Goal: Ask a question: Seek information or help from site administrators or community

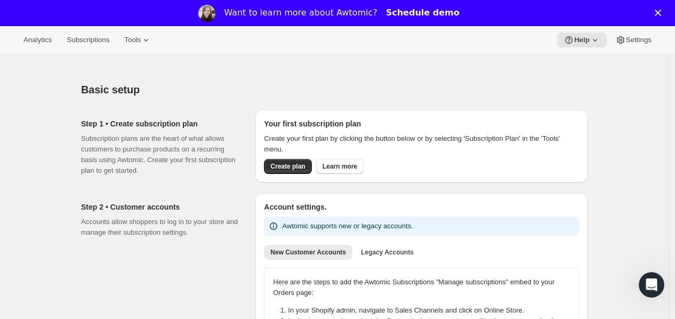
click at [405, 15] on link "Schedule demo" at bounding box center [423, 13] width 74 height 12
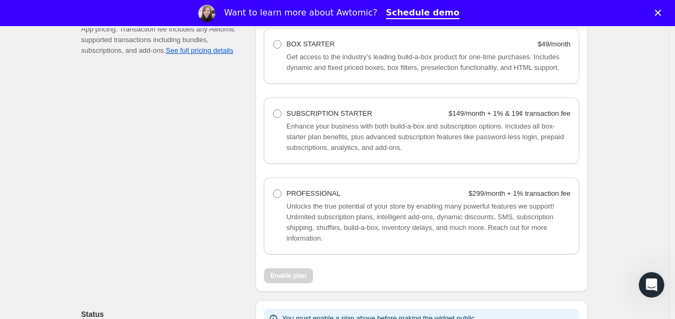
scroll to position [745, 0]
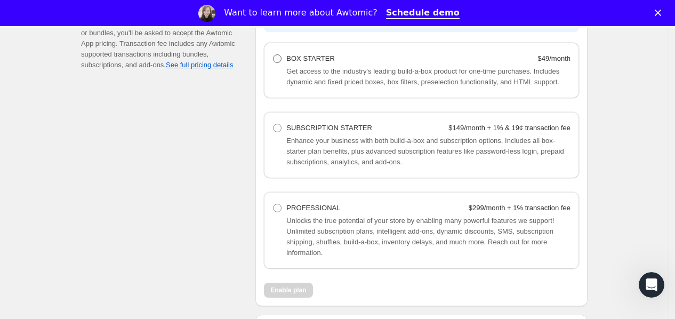
click at [281, 59] on span at bounding box center [277, 58] width 9 height 9
click at [273, 55] on Starter "BOX STARTER $49/month" at bounding box center [273, 54] width 1 height 1
radio Starter "true"
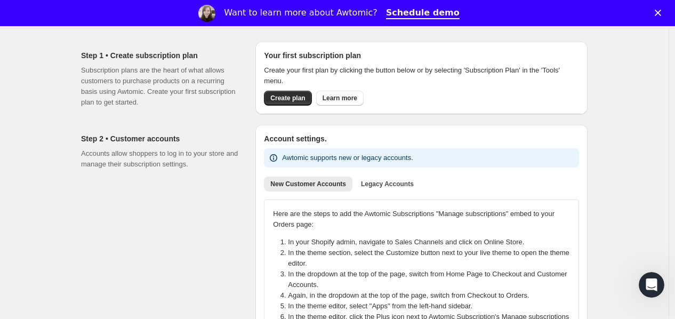
scroll to position [4, 0]
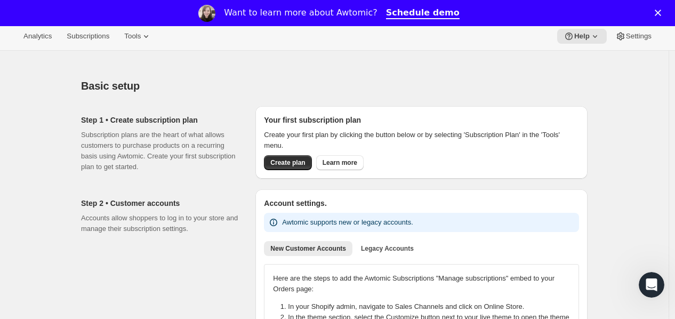
click at [652, 288] on icon "Open Intercom Messenger" at bounding box center [652, 285] width 18 height 18
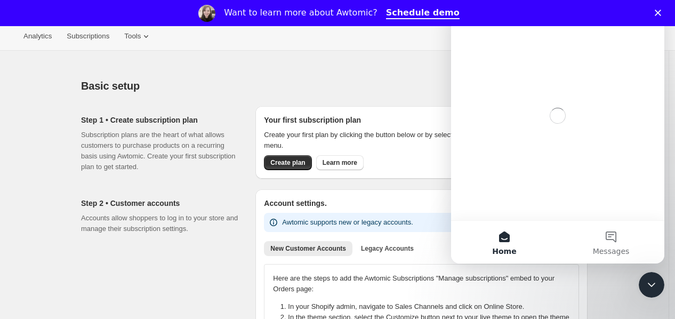
scroll to position [0, 0]
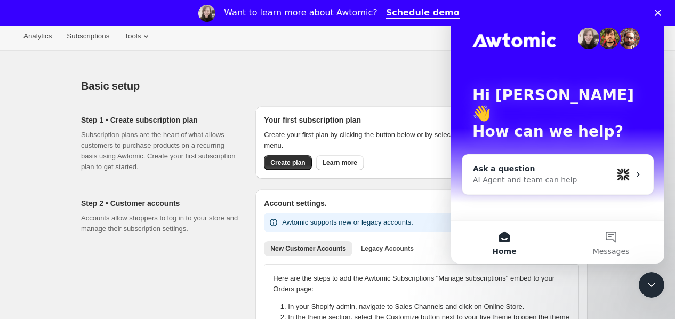
click at [534, 174] on div "AI Agent and team can help" at bounding box center [543, 179] width 140 height 11
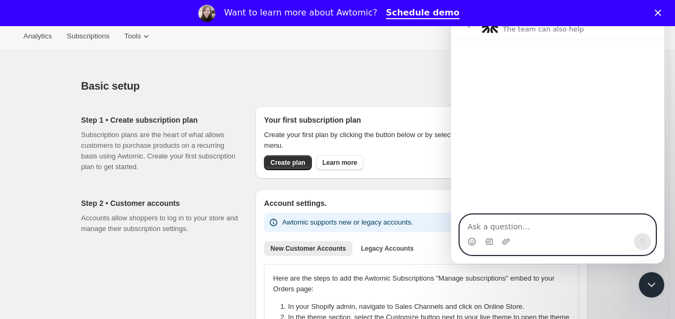
click at [497, 223] on textarea "Ask a question…" at bounding box center [557, 224] width 195 height 18
paste textarea "[URL][DOMAIN_NAME]"
click at [467, 227] on textarea "[URL][DOMAIN_NAME]" at bounding box center [557, 224] width 195 height 18
paste textarea "I want functionality like this competitor, is this possible?"
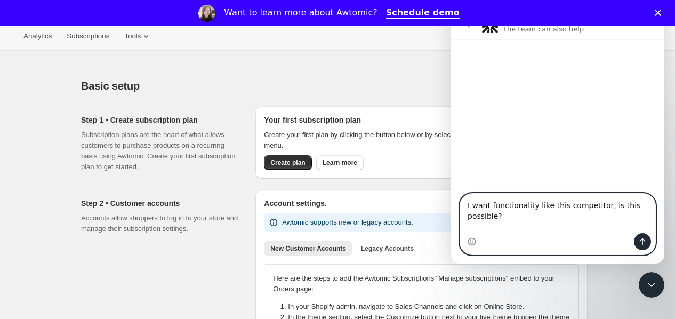
scroll to position [9, 0]
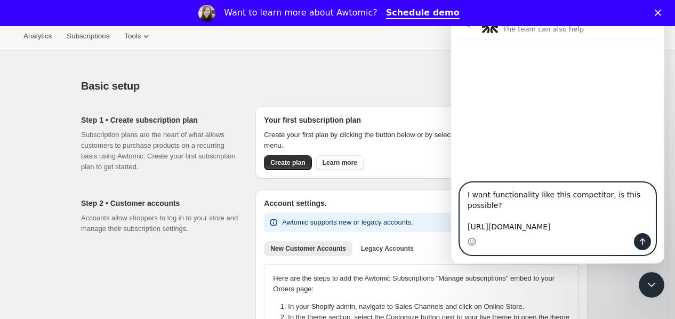
type textarea "I want functionality like this competitor, is this possible? [URL][DOMAIN_NAME]"
click at [640, 240] on icon "Send a message…" at bounding box center [643, 241] width 6 height 7
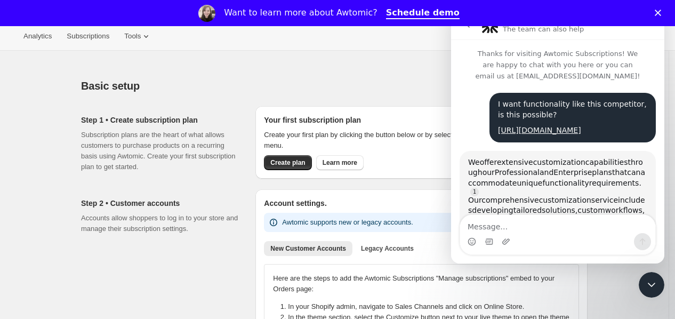
scroll to position [1, 0]
drag, startPoint x: 490, startPoint y: 99, endPoint x: 635, endPoint y: 136, distance: 150.3
click at [635, 136] on div "I want functionality like this competitor, is this possible? [URL][DOMAIN_NAME]…" at bounding box center [572, 118] width 166 height 50
copy div "I want functionality like this competitor, is this possible? [URL][DOMAIN_NAME]"
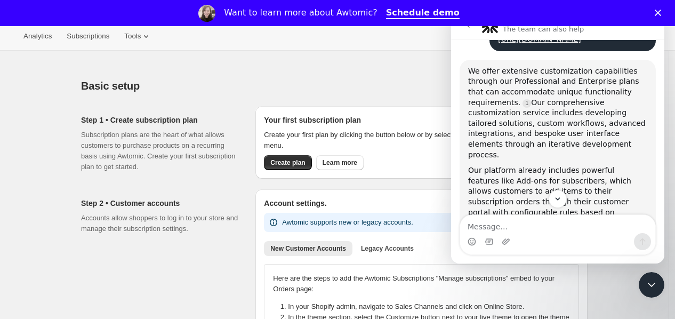
scroll to position [70, 0]
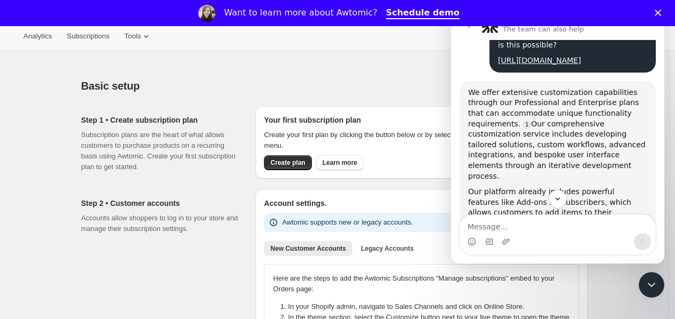
drag, startPoint x: 661, startPoint y: 101, endPoint x: 1116, endPoint y: 159, distance: 458.5
click at [545, 125] on div "We offer extensive customization capabilities through our Professional and Ente…" at bounding box center [557, 134] width 179 height 94
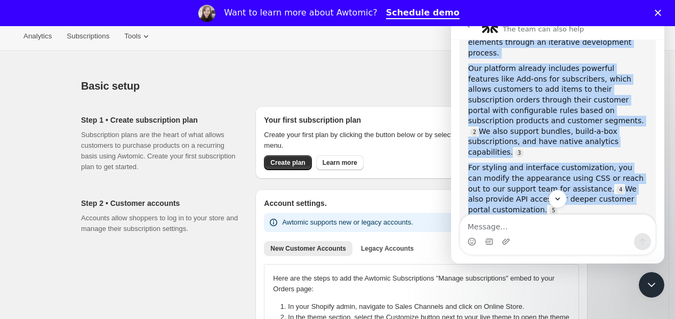
scroll to position [228, 0]
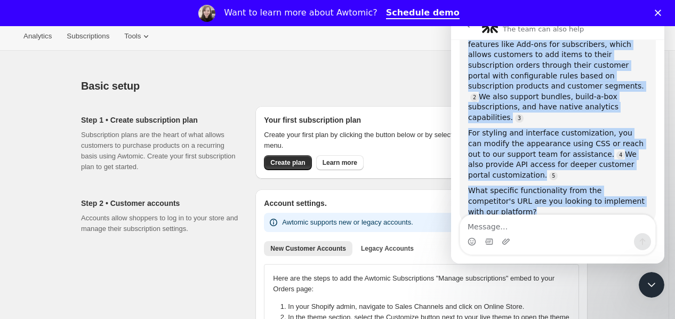
drag, startPoint x: 467, startPoint y: 91, endPoint x: 594, endPoint y: 178, distance: 153.8
click at [594, 178] on div "We offer extensive customization capabilities through our Professional and Ente…" at bounding box center [558, 73] width 196 height 300
copy div "We offer extensive customization capabilities through our Professional and Ente…"
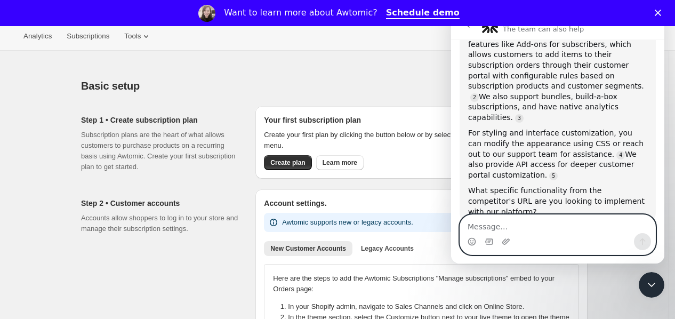
click at [515, 224] on textarea "Message…" at bounding box center [557, 224] width 195 height 18
paste textarea "I want the makeup box and the subscription services as per the link of Competit…"
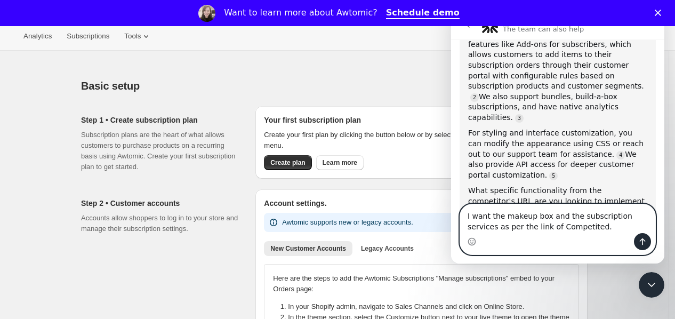
drag, startPoint x: 540, startPoint y: 225, endPoint x: 559, endPoint y: 227, distance: 18.8
click at [559, 227] on textarea "I want the makeup box and the subscription services as per the link of Competit…" at bounding box center [557, 218] width 195 height 29
type textarea "I want the makeup box and the subscription services as per the link of Competit…"
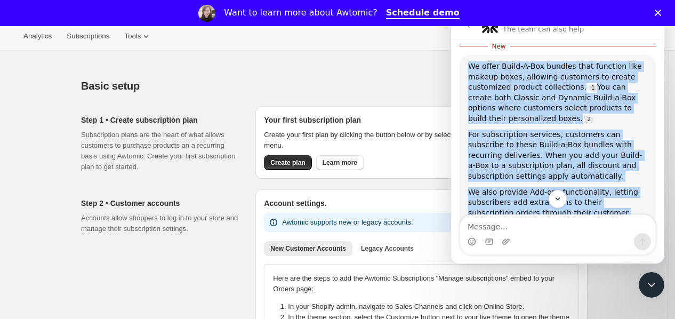
scroll to position [559, 0]
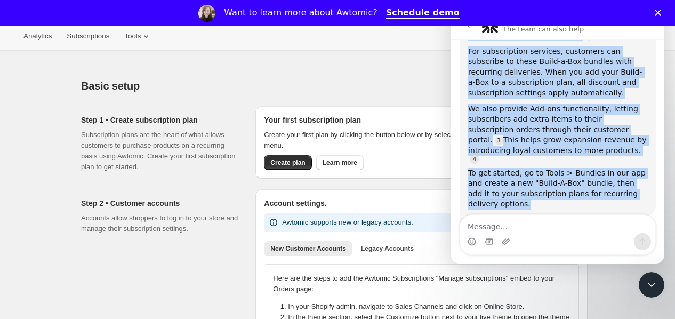
drag, startPoint x: 468, startPoint y: 112, endPoint x: 556, endPoint y: 159, distance: 100.2
click at [556, 159] on div "We offer Build-A-Box bundles that function like makeup boxes, allowing customer…" at bounding box center [557, 93] width 179 height 231
copy div "We offer Build-A-Box bundles that function like makeup boxes, allowing customer…"
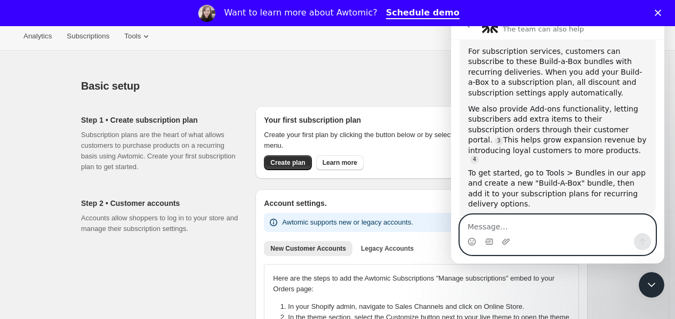
click at [520, 220] on textarea "Message…" at bounding box center [557, 224] width 195 height 18
type textarea "how i can make this"
click at [640, 238] on icon "Send a message…" at bounding box center [642, 241] width 9 height 9
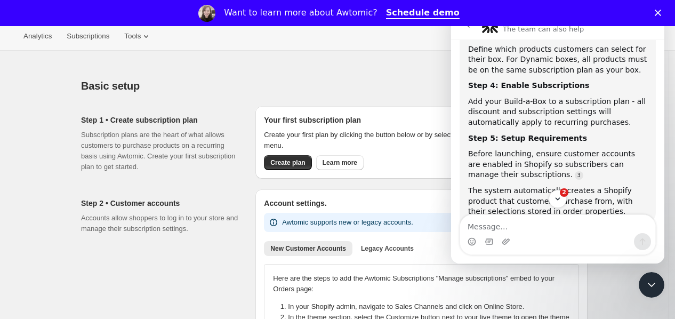
scroll to position [1007, 0]
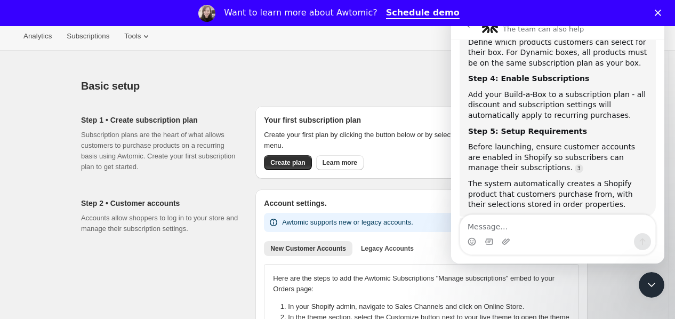
click at [395, 70] on div "Basic setup. This page is ready Basic setup" at bounding box center [334, 86] width 506 height 41
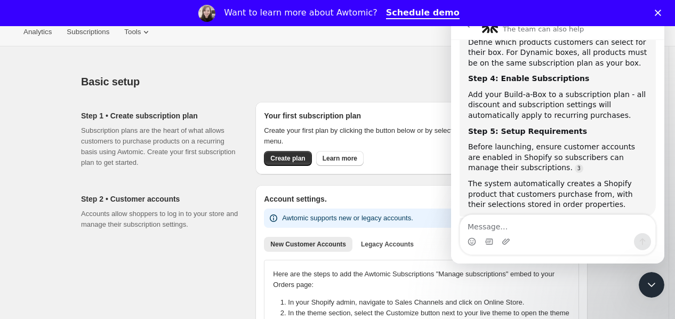
scroll to position [36, 0]
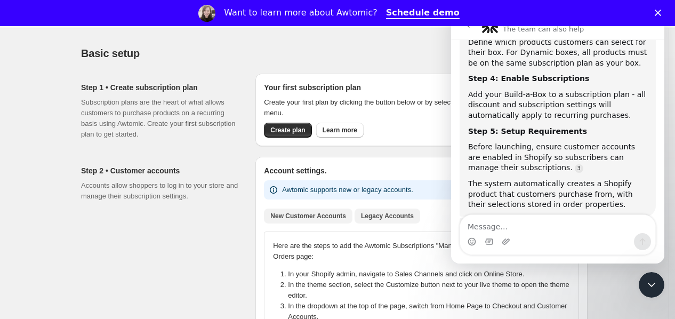
click at [385, 218] on span "Legacy Accounts" at bounding box center [387, 216] width 53 height 9
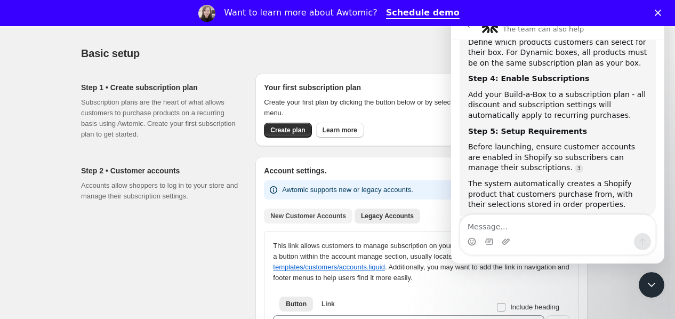
click at [320, 221] on button "New Customer Accounts" at bounding box center [308, 215] width 88 height 15
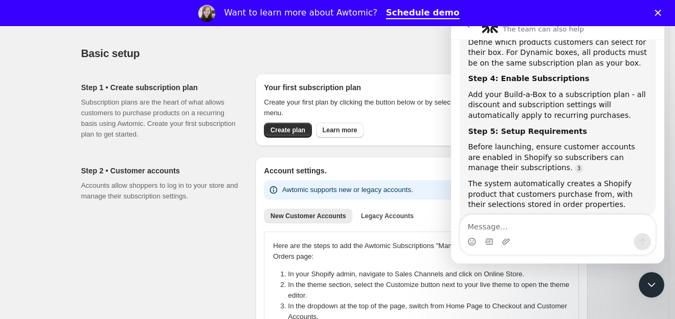
click at [193, 268] on div "Step 2 • Customer accounts Accounts allow shoppers to log in to your store and …" at bounding box center [164, 293] width 166 height 273
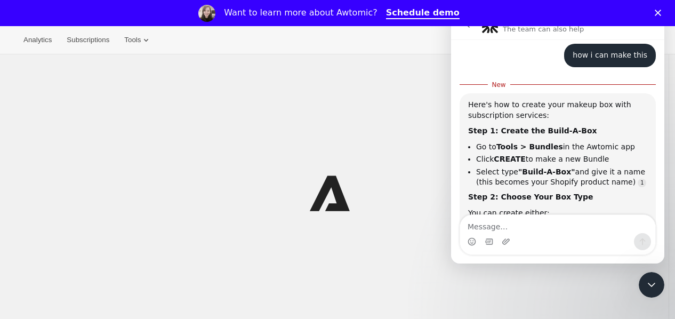
scroll to position [755, 0]
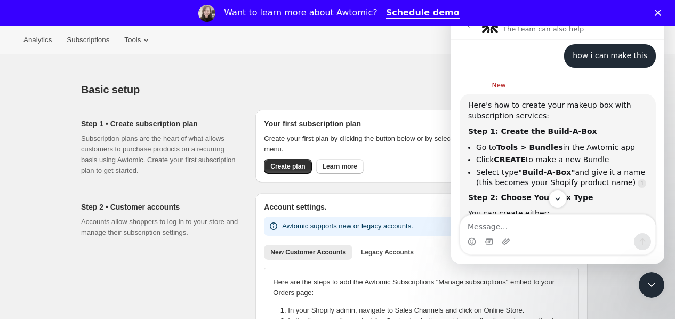
click at [661, 15] on icon "Close" at bounding box center [658, 13] width 6 height 6
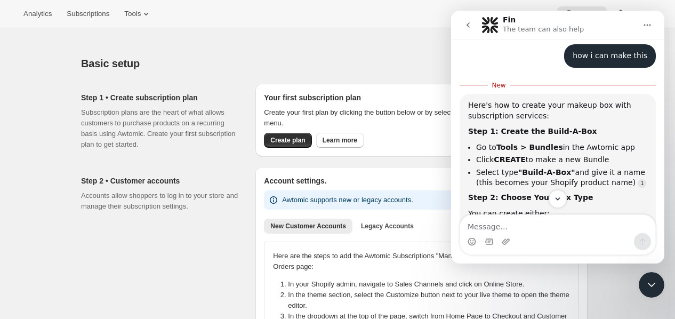
click at [654, 23] on button "Home" at bounding box center [647, 25] width 20 height 20
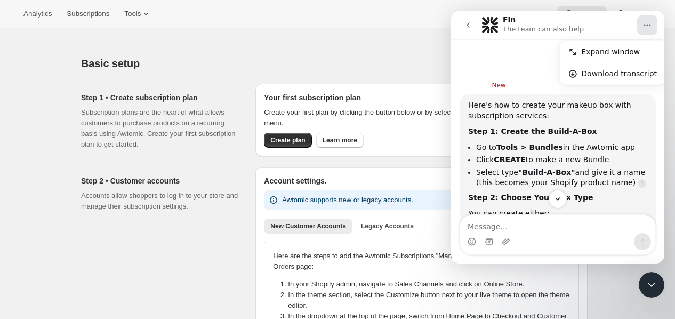
click at [654, 23] on button "Home" at bounding box center [647, 25] width 20 height 20
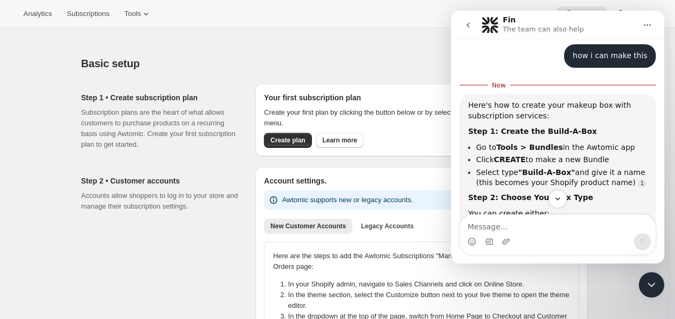
click at [654, 23] on button "Home" at bounding box center [647, 25] width 20 height 20
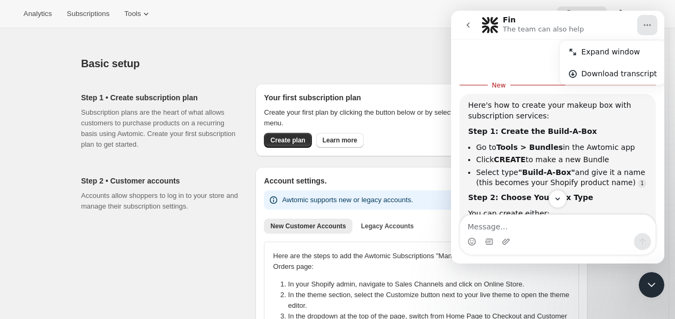
click at [609, 23] on div "Fin The team can also help" at bounding box center [558, 25] width 155 height 19
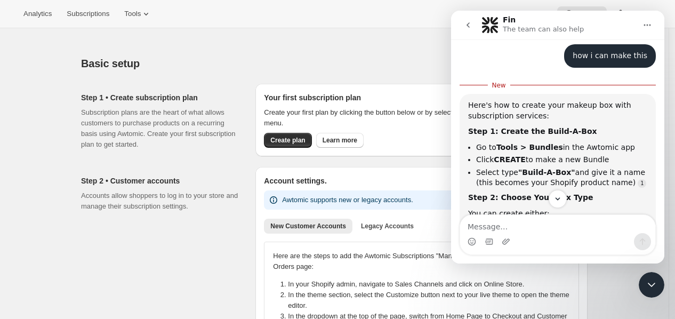
click at [462, 24] on button "go back" at bounding box center [468, 25] width 20 height 20
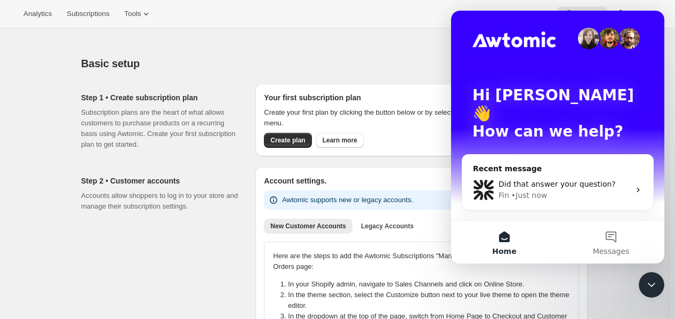
scroll to position [674, 0]
click at [557, 180] on span "Did that answer your question?" at bounding box center [556, 184] width 117 height 9
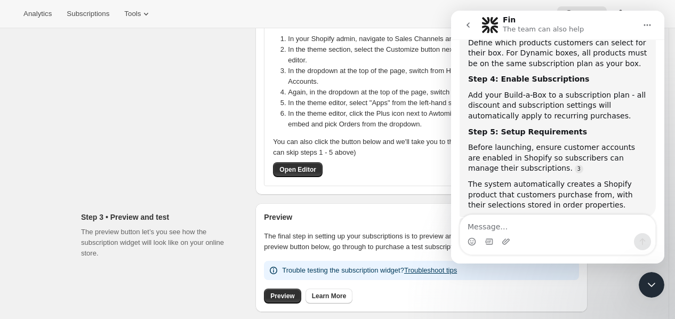
scroll to position [247, 0]
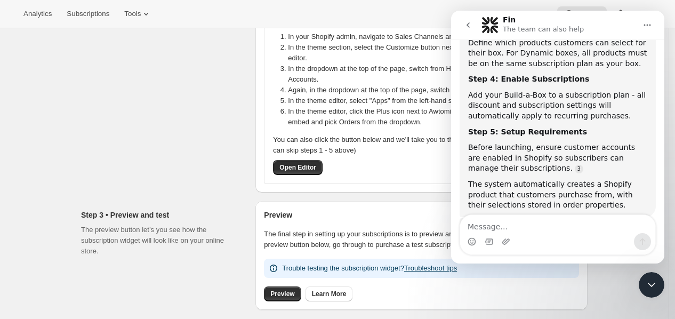
click at [651, 289] on icon "Close Intercom Messenger" at bounding box center [651, 284] width 13 height 13
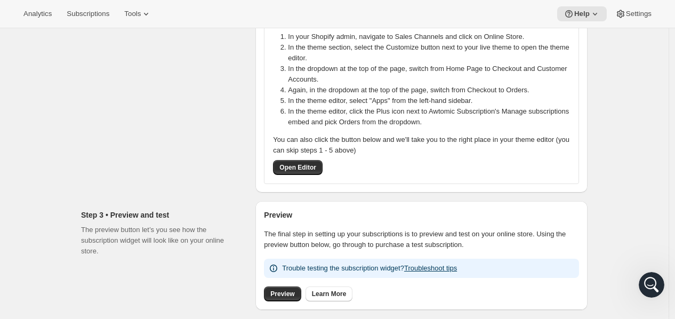
drag, startPoint x: 649, startPoint y: 279, endPoint x: 665, endPoint y: 340, distance: 63.0
click html
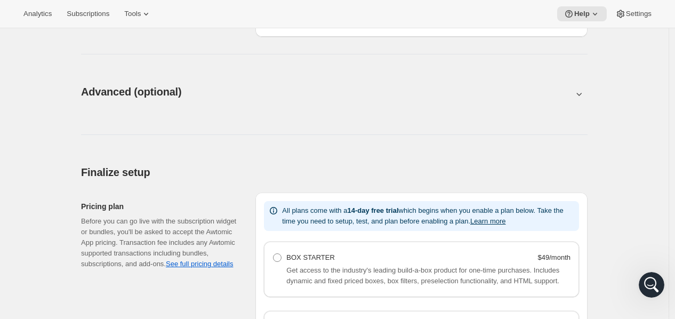
scroll to position [627, 0]
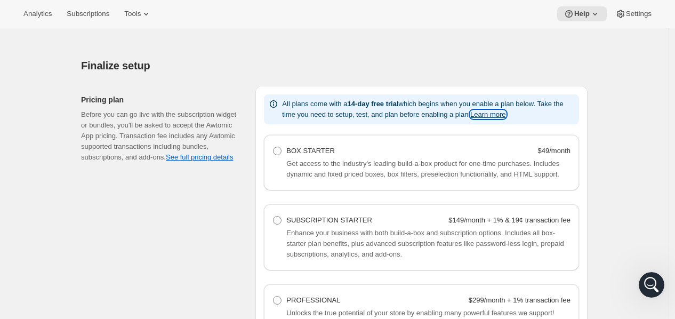
click at [505, 116] on button "Learn more" at bounding box center [487, 114] width 35 height 8
